Goal: Information Seeking & Learning: Learn about a topic

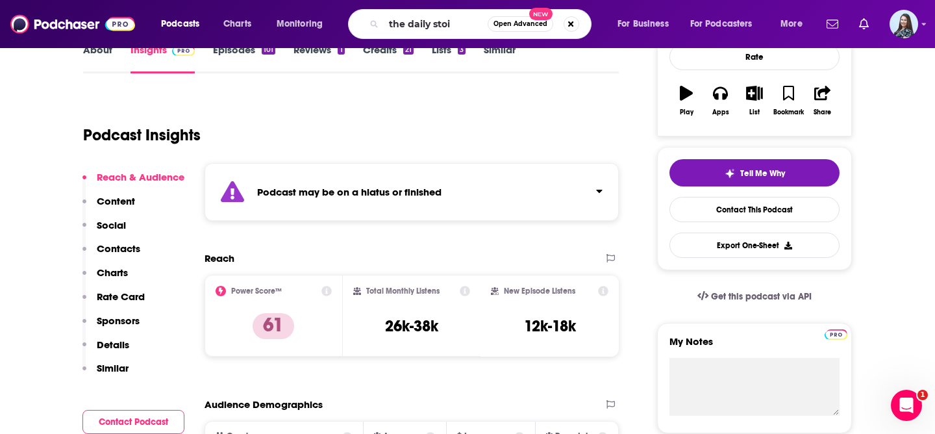
type input "the daily stoic"
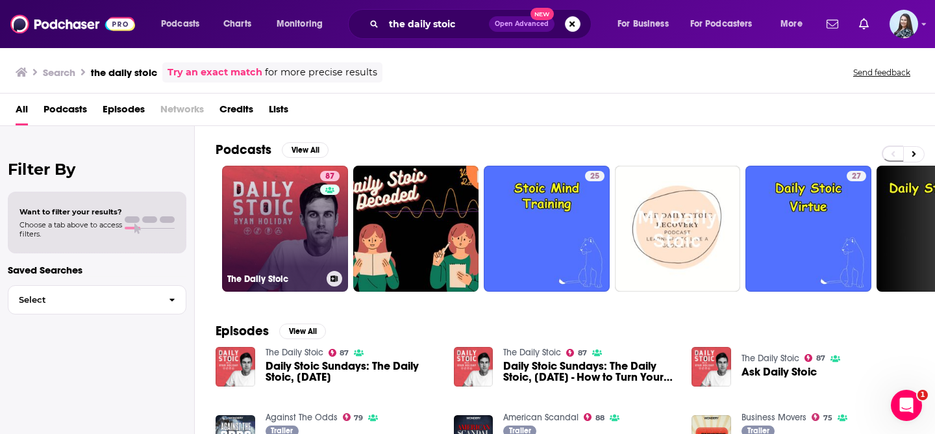
click at [276, 249] on link "87 The Daily Stoic" at bounding box center [285, 229] width 126 height 126
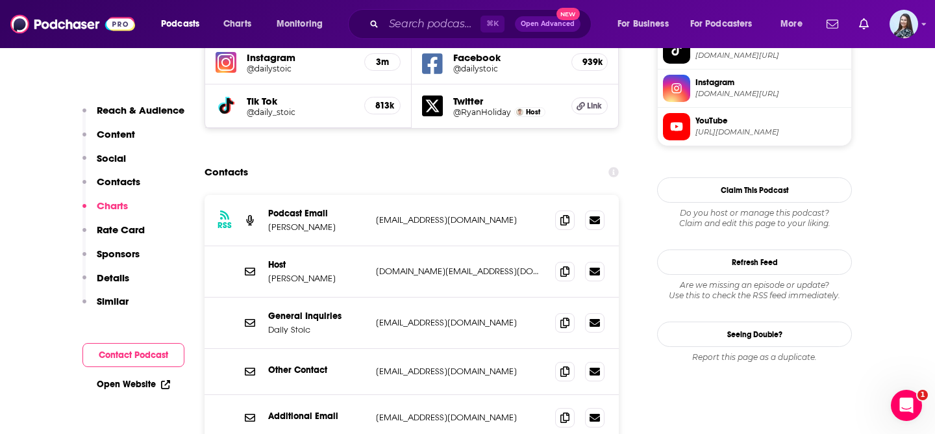
scroll to position [1217, 0]
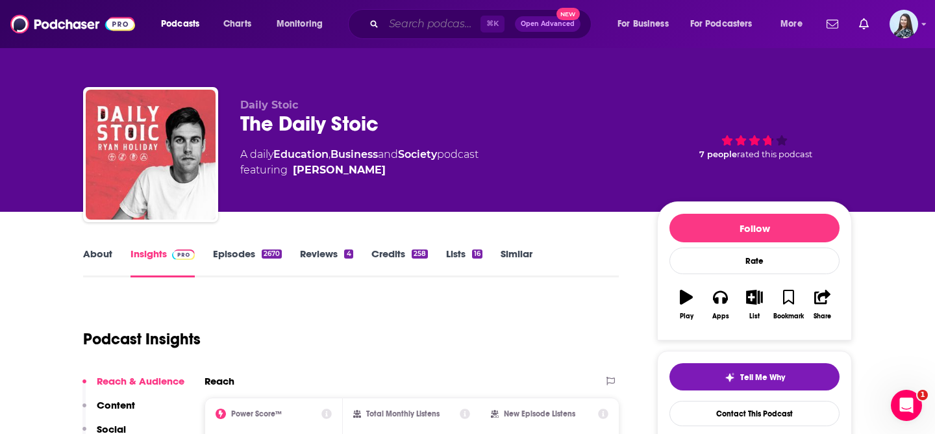
click at [424, 27] on input "Search podcasts, credits, & more..." at bounding box center [432, 24] width 97 height 21
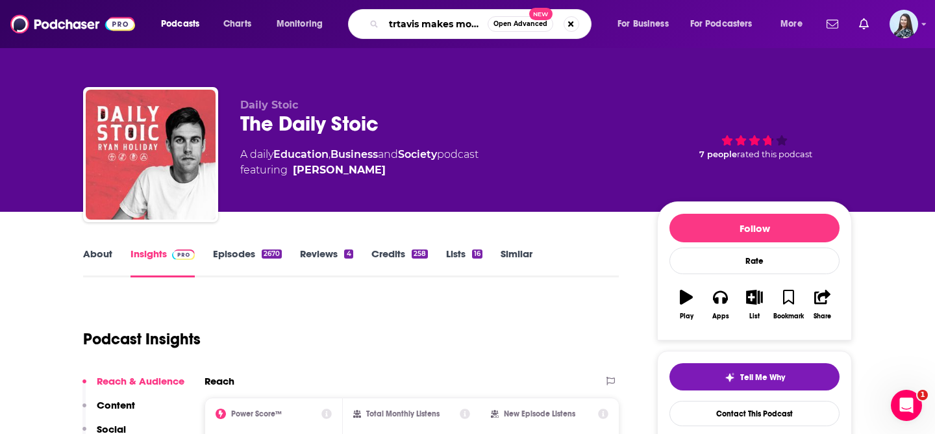
scroll to position [0, 8]
type input "trtavis makes money"
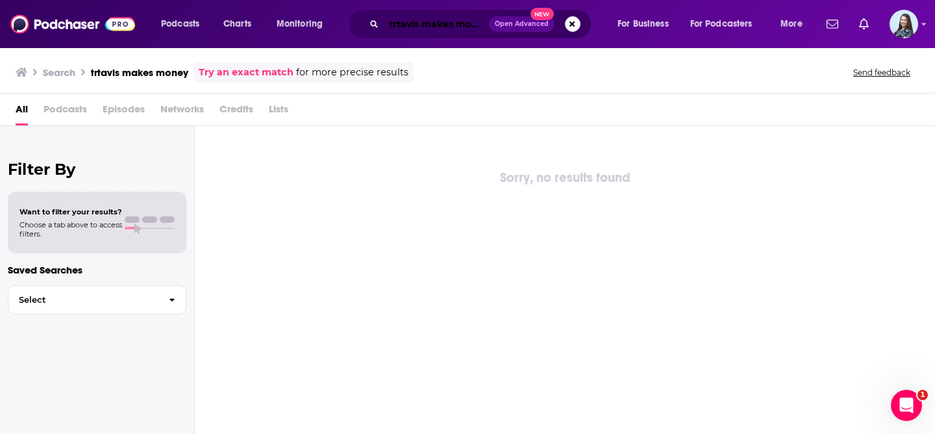
click at [403, 27] on input "trtavis makes money" at bounding box center [436, 24] width 105 height 21
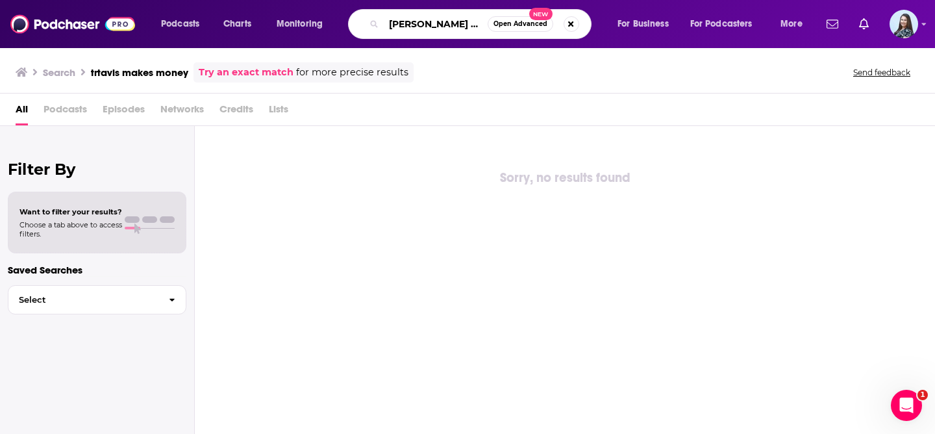
type input "travis makes money"
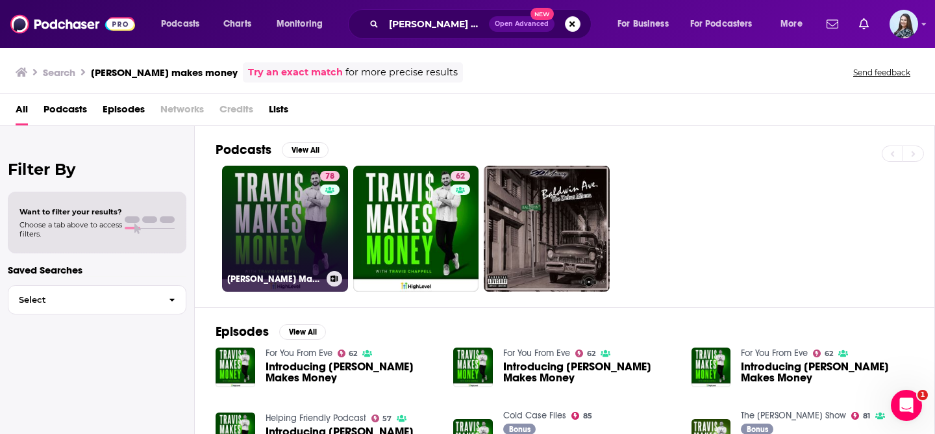
click at [283, 229] on link "78 Travis Makes Money" at bounding box center [285, 229] width 126 height 126
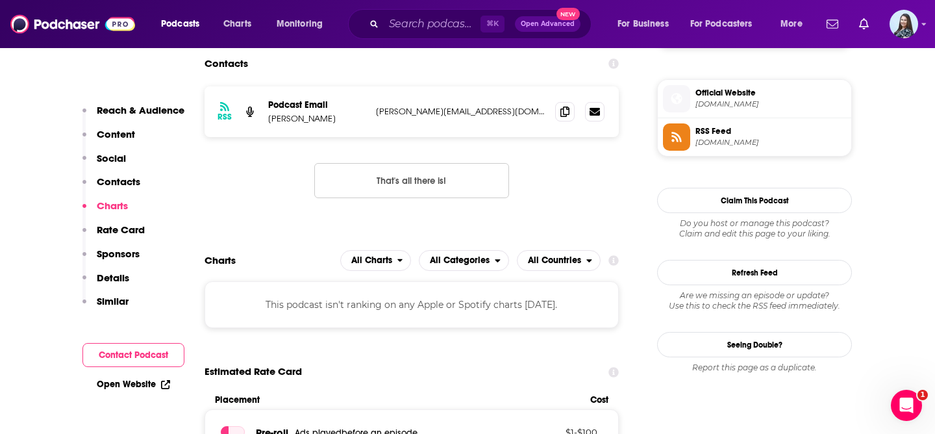
scroll to position [1021, 0]
